Goal: Task Accomplishment & Management: Manage account settings

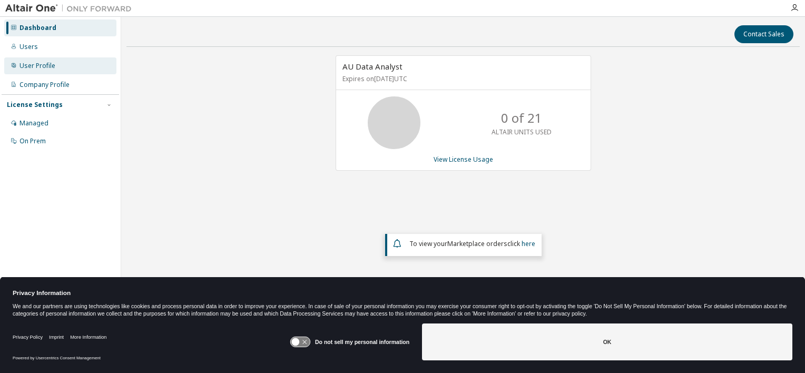
click at [36, 71] on div "User Profile" at bounding box center [60, 65] width 112 height 17
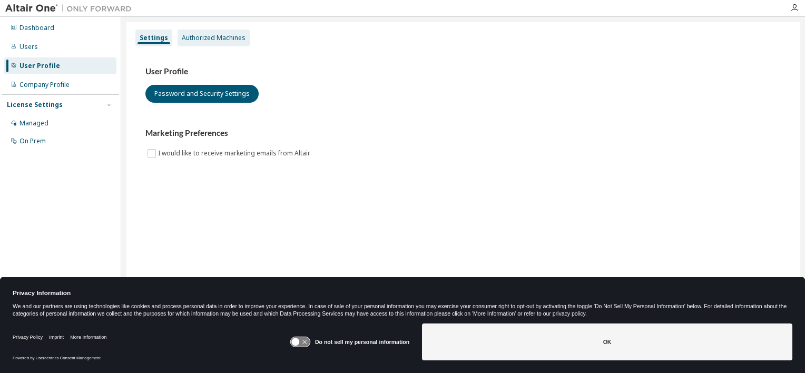
click at [211, 38] on div "Authorized Machines" at bounding box center [214, 38] width 64 height 8
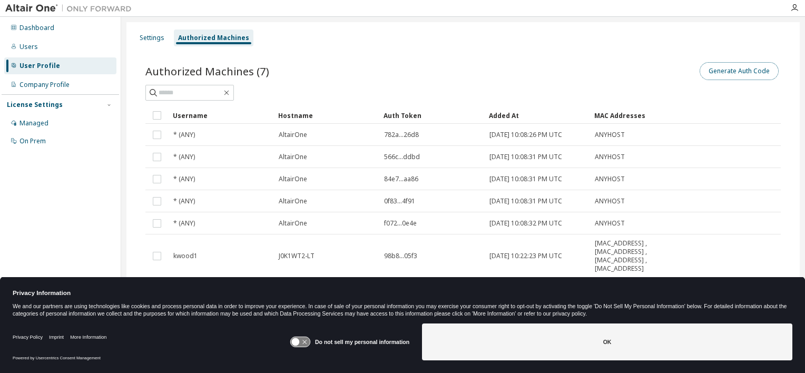
click at [719, 71] on button "Generate Auth Code" at bounding box center [739, 71] width 79 height 18
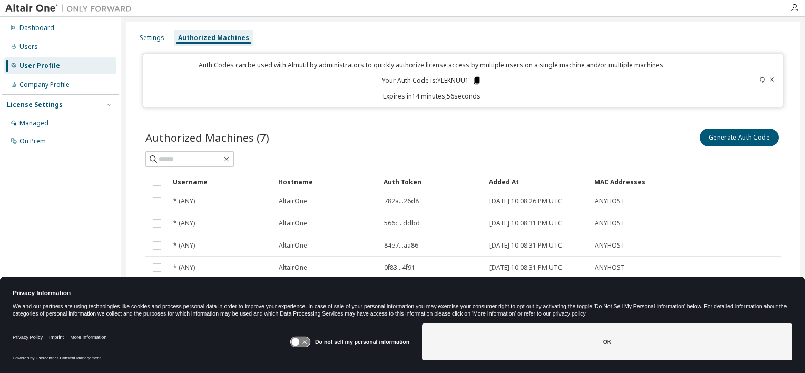
click at [477, 80] on icon at bounding box center [477, 80] width 6 height 7
